Goal: Navigation & Orientation: Understand site structure

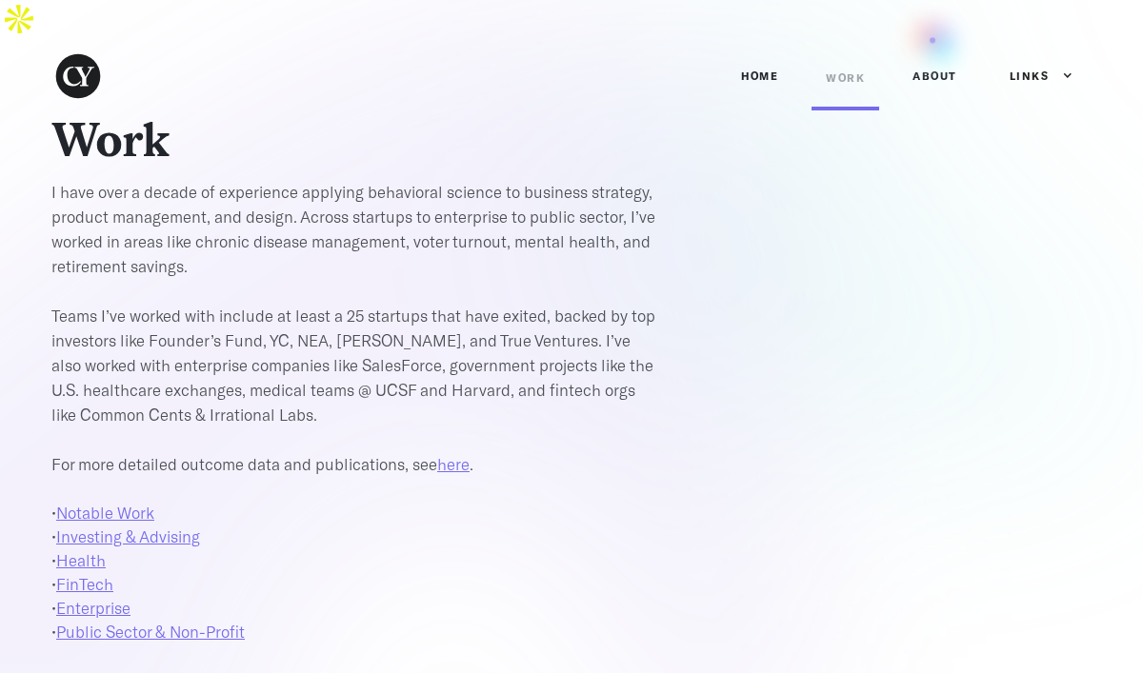
click at [932, 48] on link "ABOUT" at bounding box center [934, 76] width 73 height 57
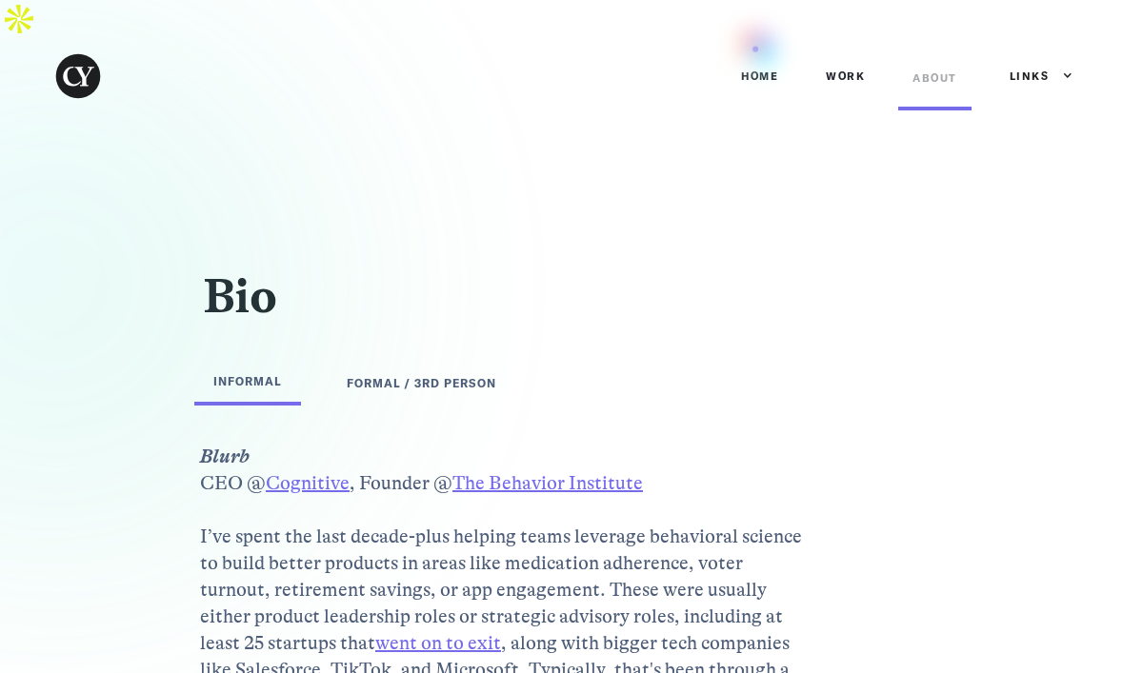
click at [755, 49] on link "Home" at bounding box center [759, 76] width 66 height 57
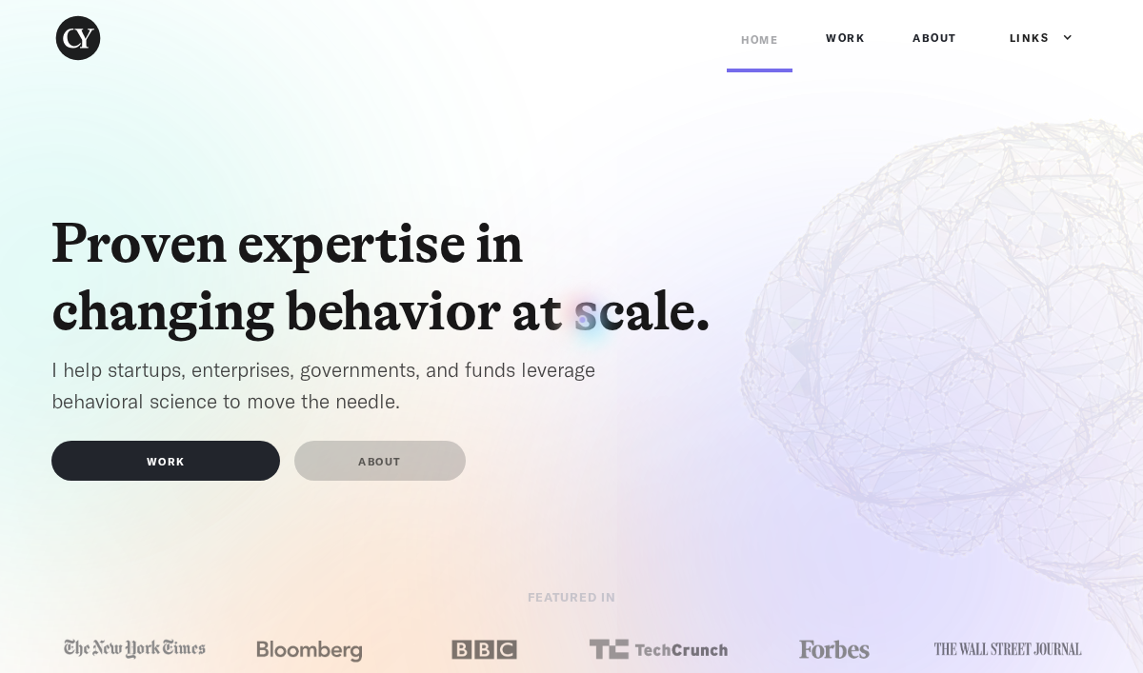
scroll to position [9, 0]
